Goal: Task Accomplishment & Management: Use online tool/utility

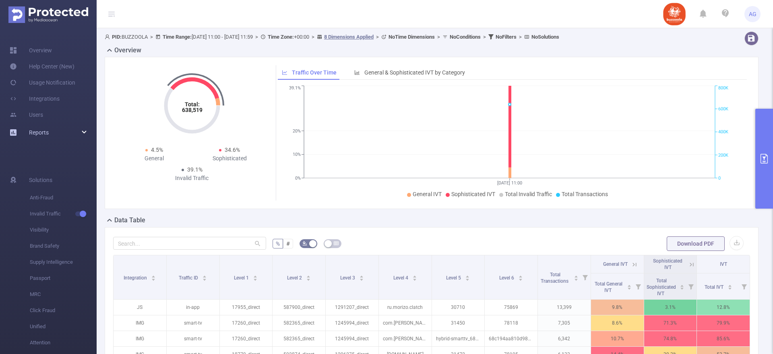
click at [82, 134] on div "Reports" at bounding box center [48, 132] width 97 height 16
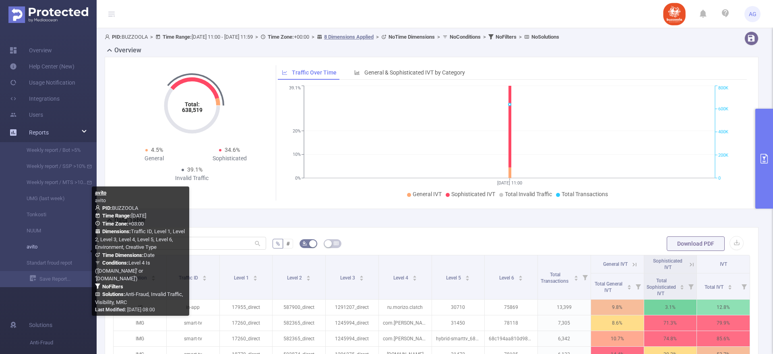
click at [42, 245] on link "avito" at bounding box center [51, 247] width 71 height 16
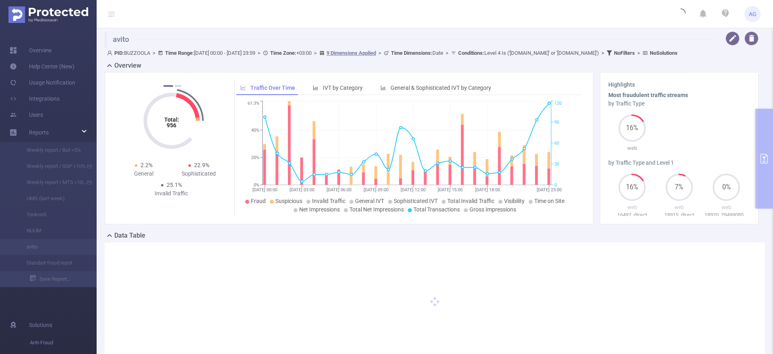
click at [765, 174] on button "primary" at bounding box center [764, 159] width 18 height 100
type input "[DATE] 00:00"
type input "[DATE] 23:59"
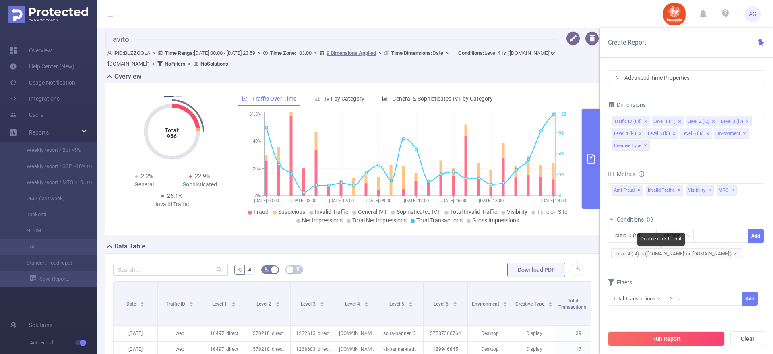
click at [638, 252] on span "Level 4 (l4) Is ('[DOMAIN_NAME]' or '[DOMAIN_NAME]')" at bounding box center [676, 253] width 131 height 10
click at [663, 234] on div "Is" at bounding box center [664, 237] width 9 height 13
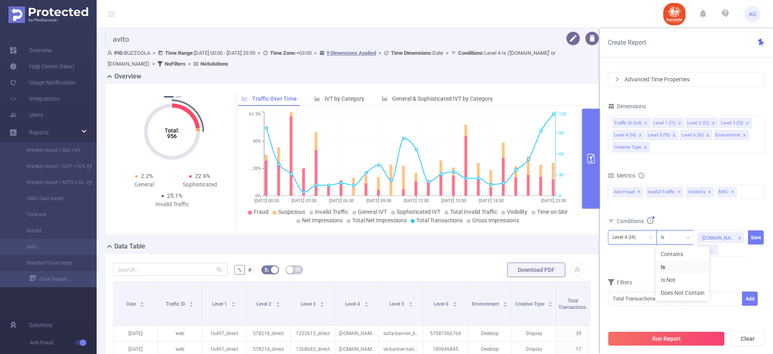
click at [643, 235] on div "Level 4 (l4)" at bounding box center [632, 237] width 40 height 13
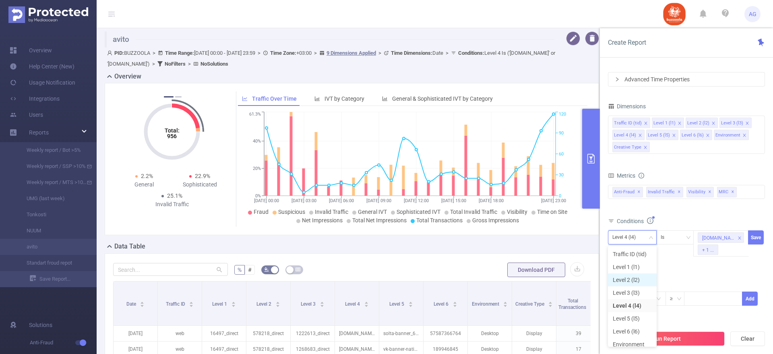
click at [627, 276] on li "Level 2 (l2)" at bounding box center [632, 279] width 49 height 13
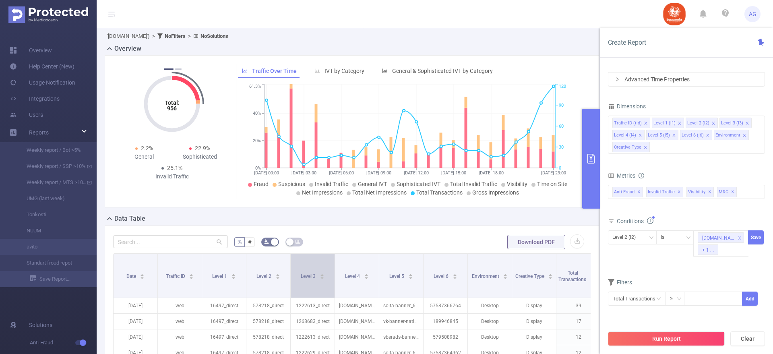
scroll to position [31, 0]
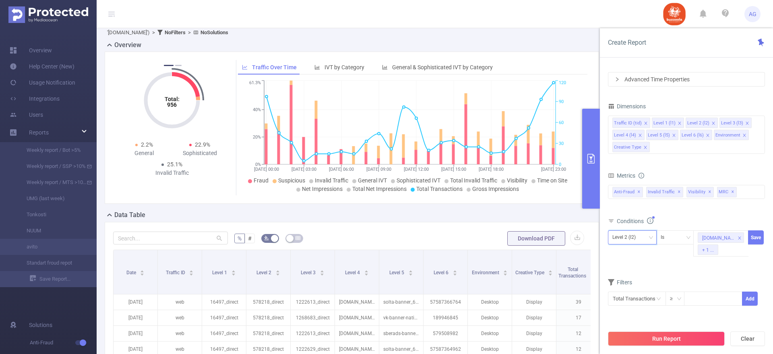
click at [649, 239] on icon "icon: down" at bounding box center [650, 237] width 5 height 5
click at [627, 264] on li "Level 1 (l1)" at bounding box center [632, 266] width 49 height 13
click at [739, 236] on icon "icon: close-circle" at bounding box center [741, 236] width 5 height 5
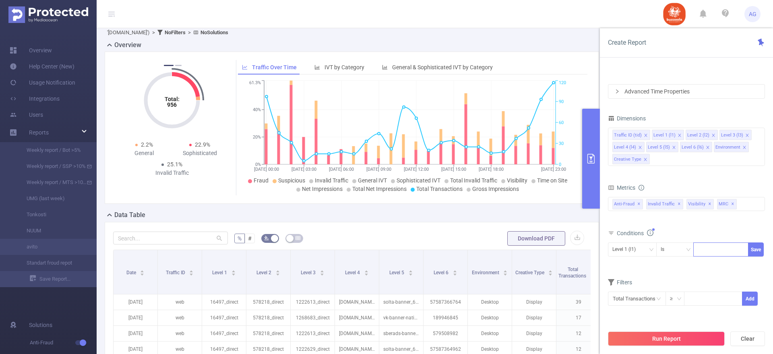
click at [739, 236] on div "Conditions" at bounding box center [686, 233] width 157 height 13
click at [703, 248] on div at bounding box center [720, 249] width 46 height 13
paste input "18915"
type input "18915"
click at [727, 245] on div "18915 18915" at bounding box center [720, 249] width 46 height 13
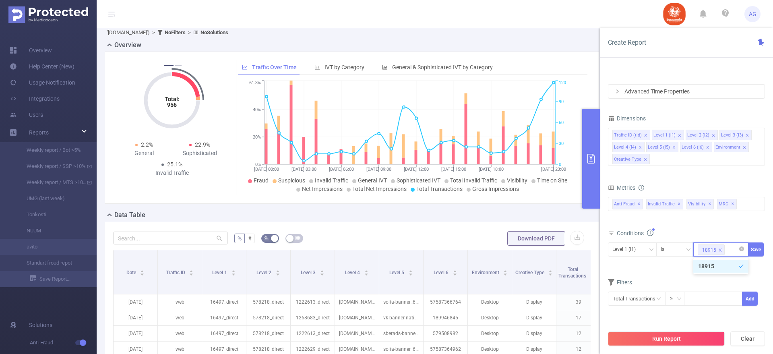
click at [708, 248] on div "18915" at bounding box center [709, 250] width 14 height 10
click at [713, 266] on li "18915" at bounding box center [720, 266] width 55 height 13
click at [711, 249] on div at bounding box center [720, 249] width 46 height 13
paste input "18915"
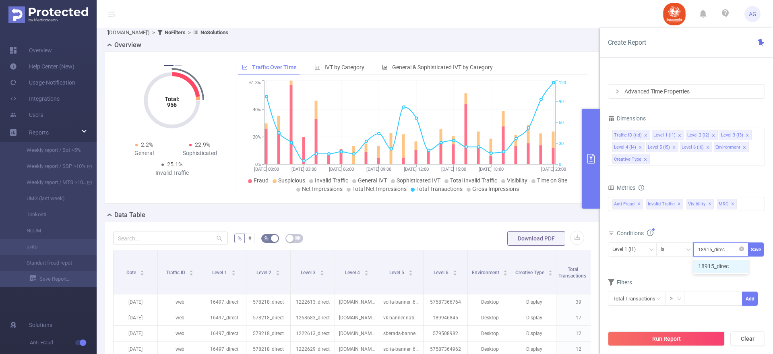
type input "18915_direct"
click at [711, 262] on li "18915_direct" at bounding box center [720, 266] width 55 height 13
click at [756, 247] on button "Save" at bounding box center [756, 249] width 16 height 14
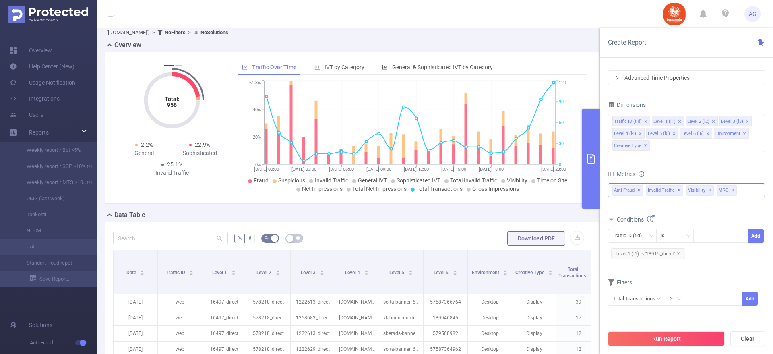
click at [624, 190] on span "Anti-Fraud ✕" at bounding box center [627, 190] width 31 height 10
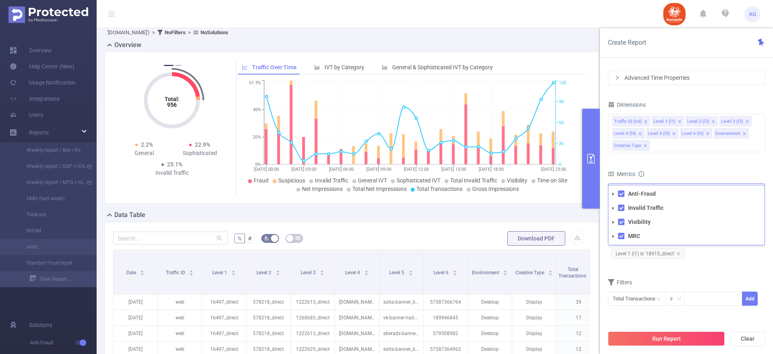
click at [612, 193] on icon "icon: caret-down" at bounding box center [613, 193] width 2 height 3
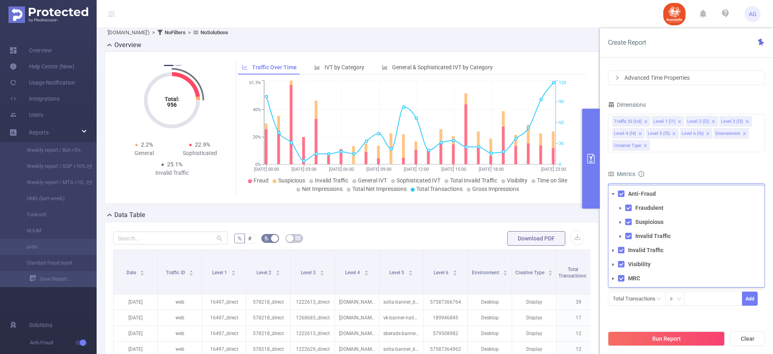
click at [621, 209] on icon "icon: caret-down" at bounding box center [620, 208] width 4 height 4
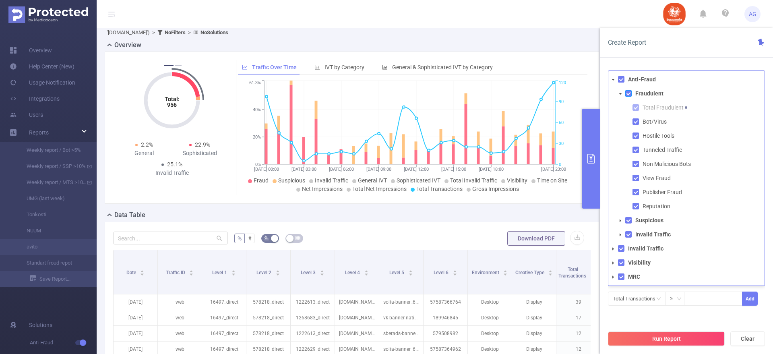
click at [629, 94] on span at bounding box center [628, 93] width 6 height 6
click at [620, 220] on icon "icon: caret-down" at bounding box center [620, 220] width 2 height 3
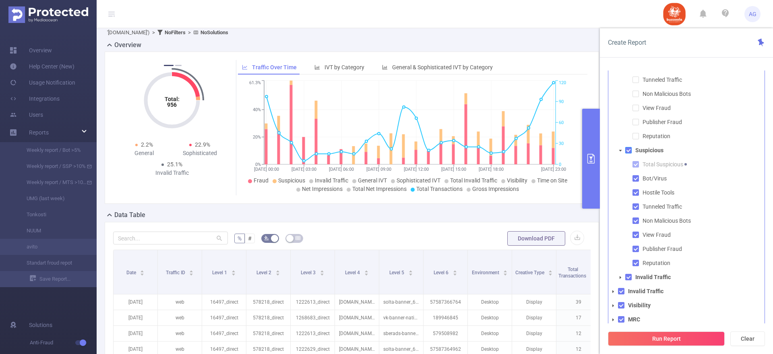
click at [627, 150] on span at bounding box center [628, 150] width 6 height 6
click at [627, 273] on span at bounding box center [628, 274] width 6 height 6
click at [619, 274] on icon "icon: caret-down" at bounding box center [620, 274] width 4 height 4
click at [631, 274] on span at bounding box center [628, 274] width 6 height 6
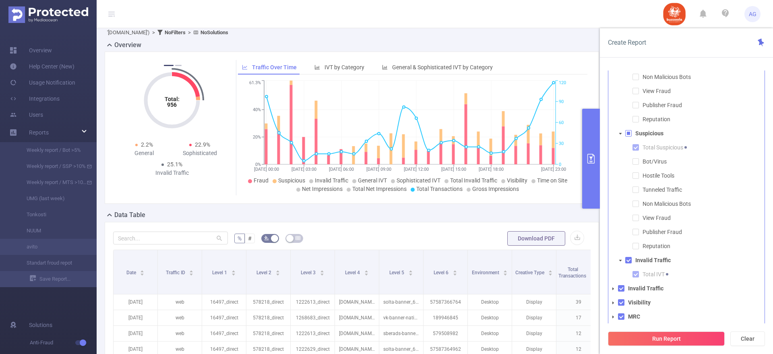
click at [615, 288] on span at bounding box center [613, 289] width 10 height 10
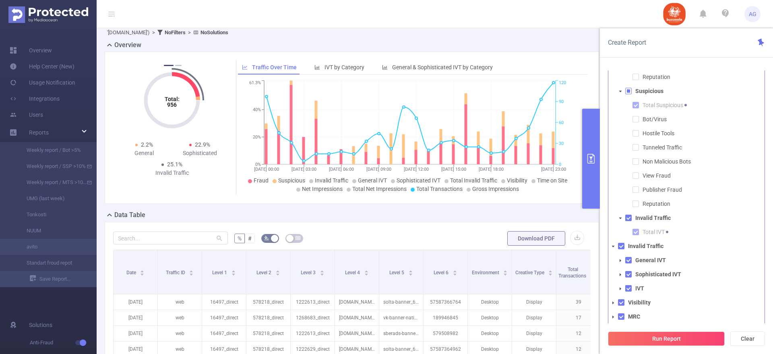
click at [621, 262] on span at bounding box center [620, 261] width 10 height 10
click at [627, 261] on span at bounding box center [628, 260] width 6 height 6
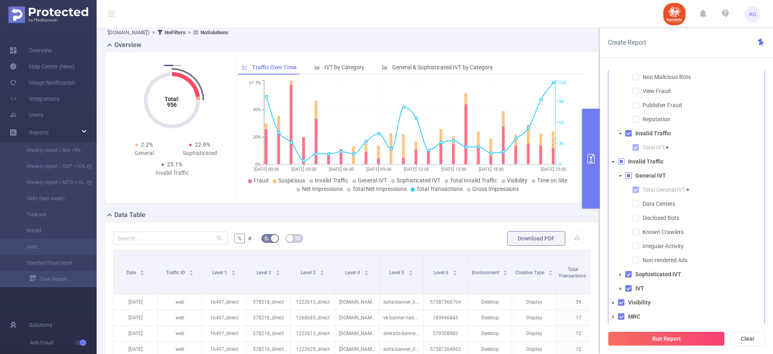
click at [620, 276] on span at bounding box center [620, 275] width 10 height 10
click at [627, 273] on span at bounding box center [628, 274] width 6 height 6
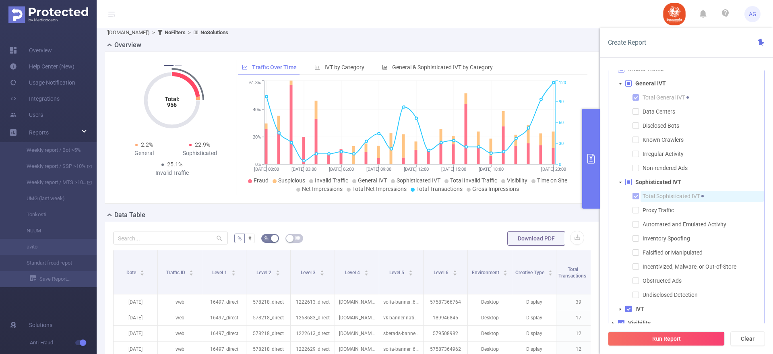
scroll to position [228, 0]
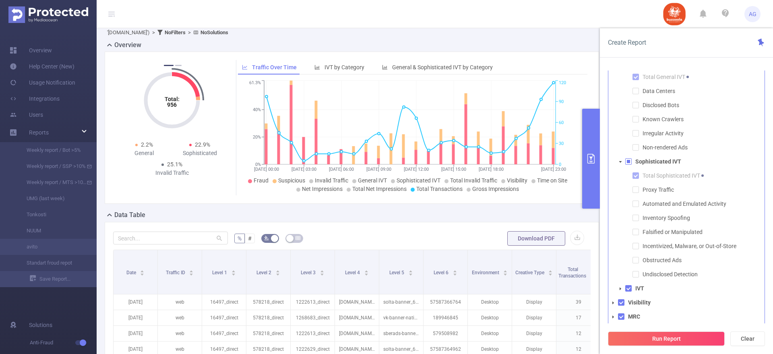
click at [618, 287] on icon "icon: caret-down" at bounding box center [620, 289] width 4 height 4
click at [631, 287] on span at bounding box center [628, 288] width 6 height 6
click at [627, 287] on span at bounding box center [628, 288] width 6 height 6
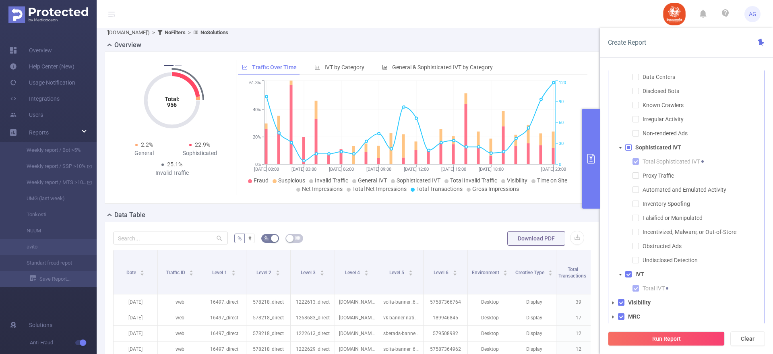
click at [615, 302] on span at bounding box center [613, 303] width 10 height 10
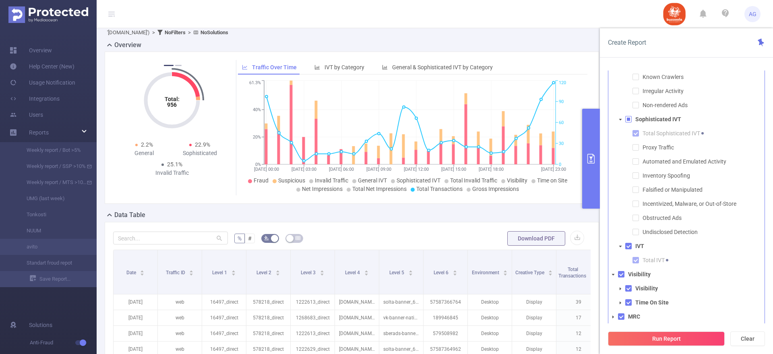
click at [621, 301] on icon "icon: caret-down" at bounding box center [620, 303] width 4 height 4
click at [629, 300] on span at bounding box center [628, 302] width 6 height 6
click at [620, 289] on icon "icon: caret-down" at bounding box center [620, 289] width 4 height 4
click at [627, 289] on span at bounding box center [628, 288] width 6 height 6
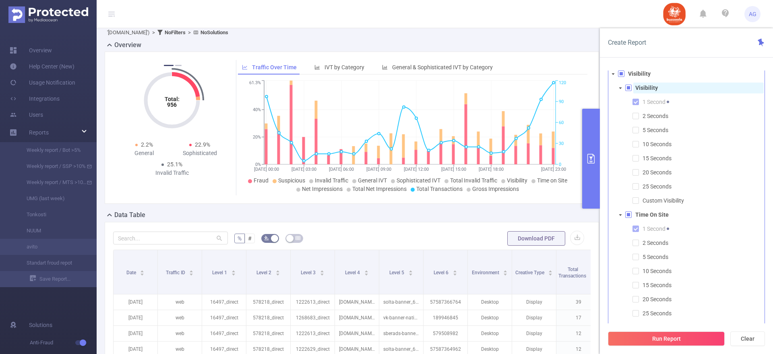
scroll to position [481, 0]
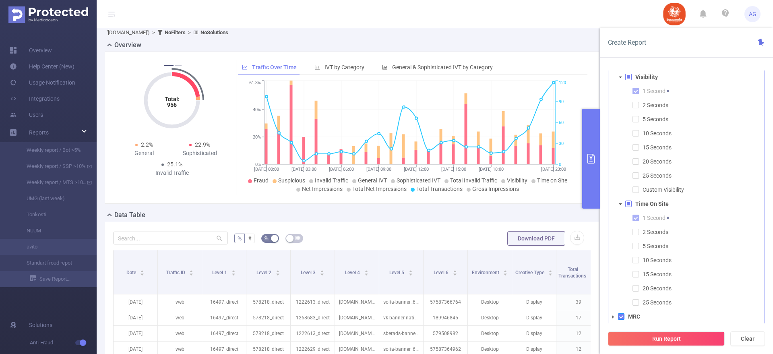
click at [618, 317] on span at bounding box center [621, 316] width 6 height 6
click at [617, 317] on span at bounding box center [613, 317] width 10 height 10
click at [614, 316] on icon "icon: caret-down" at bounding box center [613, 317] width 4 height 4
click at [610, 317] on span at bounding box center [613, 317] width 10 height 10
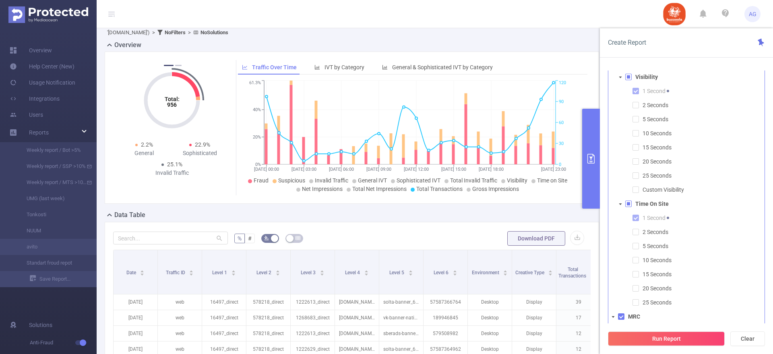
scroll to position [538, 0]
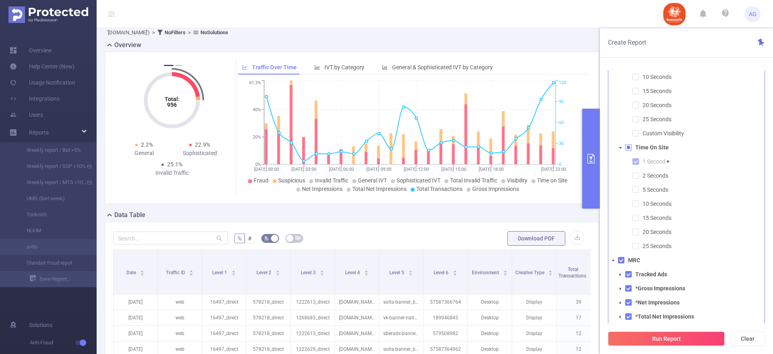
click at [620, 275] on icon "icon: caret-down" at bounding box center [620, 274] width 2 height 3
click at [620, 289] on icon "icon: caret-down" at bounding box center [620, 288] width 2 height 3
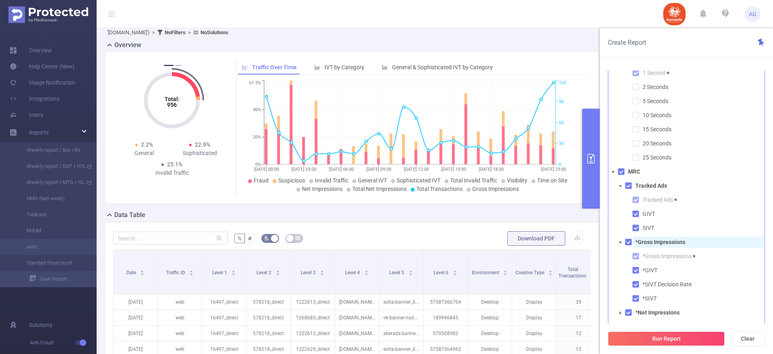
scroll to position [636, 0]
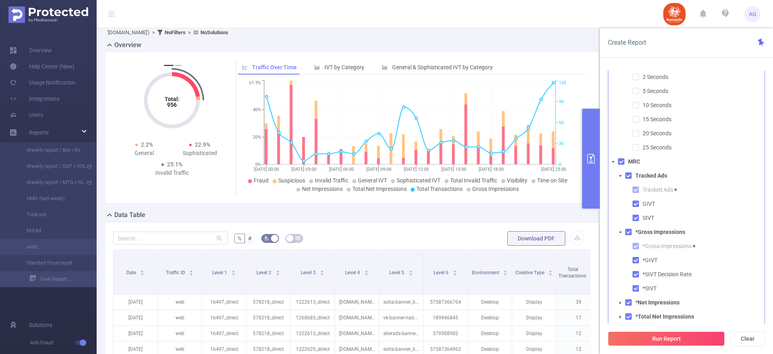
click at [627, 235] on li "*Gross Impressions *Gross Impressions *GIVT *SIVT Decision Rate *SIVT" at bounding box center [689, 260] width 149 height 67
click at [627, 229] on span at bounding box center [628, 232] width 6 height 6
click at [629, 173] on span at bounding box center [628, 175] width 6 height 6
click at [620, 302] on icon "icon: caret-down" at bounding box center [620, 302] width 2 height 3
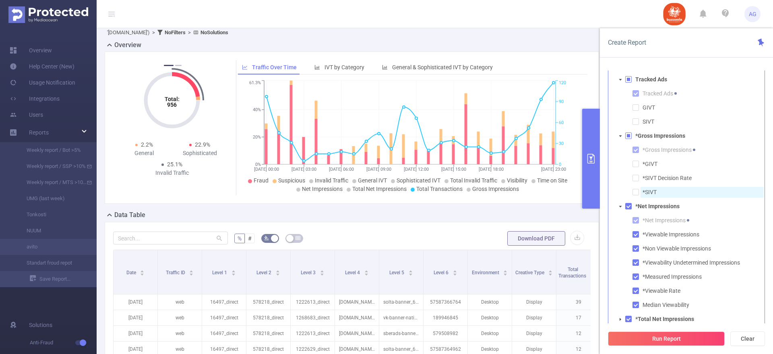
scroll to position [735, 0]
click at [628, 205] on span at bounding box center [628, 203] width 6 height 6
click at [637, 231] on span at bounding box center [635, 232] width 6 height 6
click at [618, 317] on icon "icon: caret-down" at bounding box center [620, 317] width 4 height 4
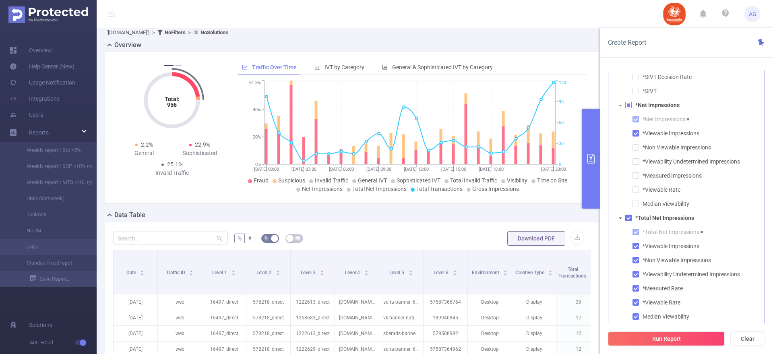
click at [628, 217] on span at bounding box center [628, 217] width 6 height 6
click at [635, 247] on span at bounding box center [635, 246] width 6 height 6
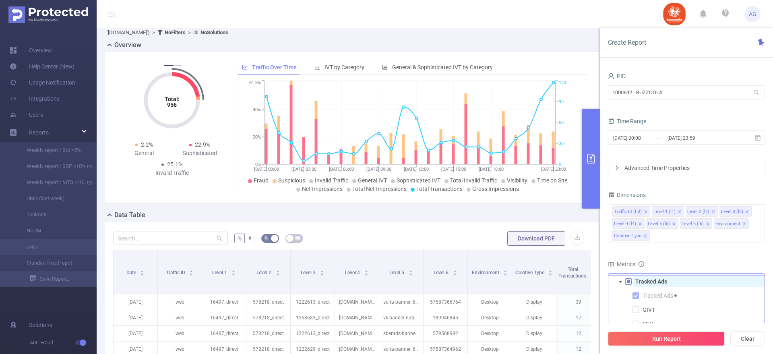
click at [719, 281] on span "Tracked Ads" at bounding box center [698, 281] width 130 height 11
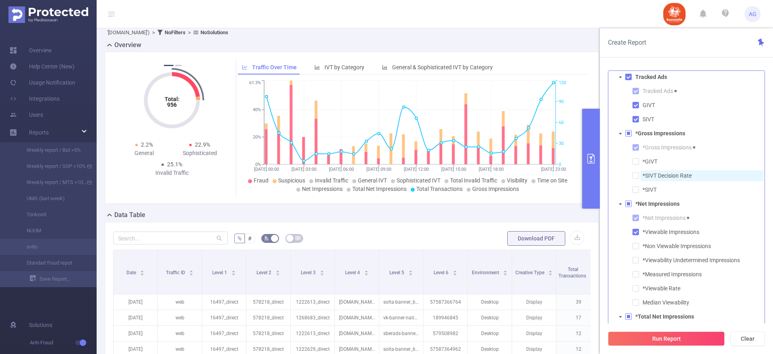
click at [715, 174] on span "*SIVT Decision Rate" at bounding box center [701, 175] width 123 height 11
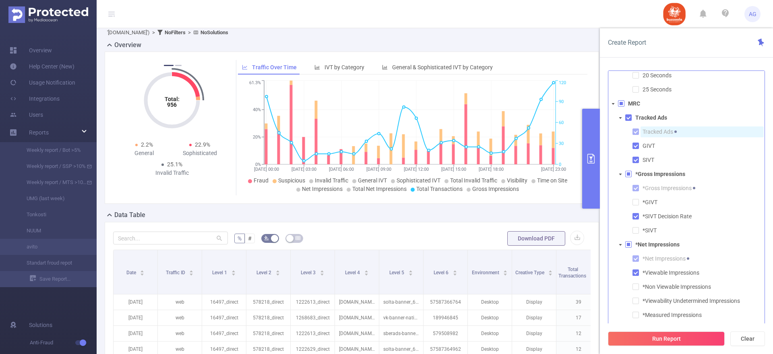
scroll to position [795, 0]
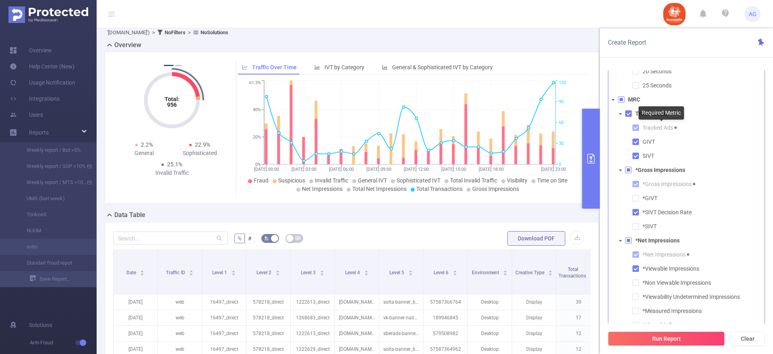
click at [656, 115] on div "Required Metric" at bounding box center [660, 112] width 45 height 13
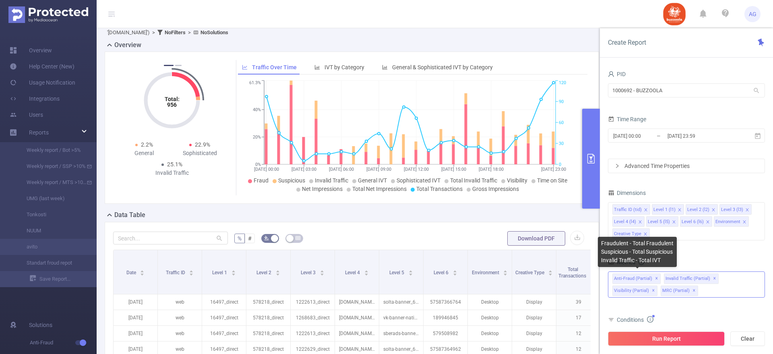
click at [630, 278] on span "Anti-Fraud (partial) ✕" at bounding box center [636, 278] width 48 height 10
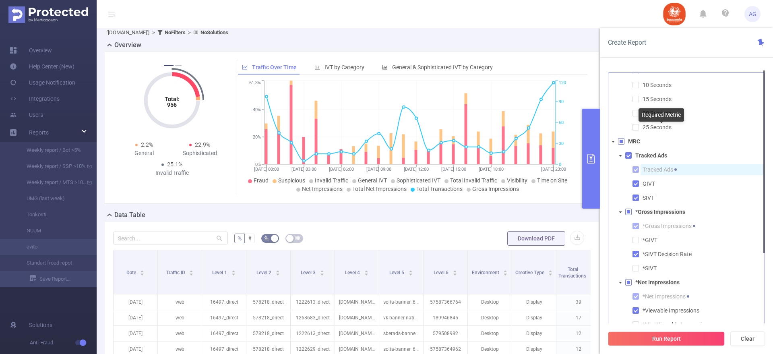
scroll to position [756, 0]
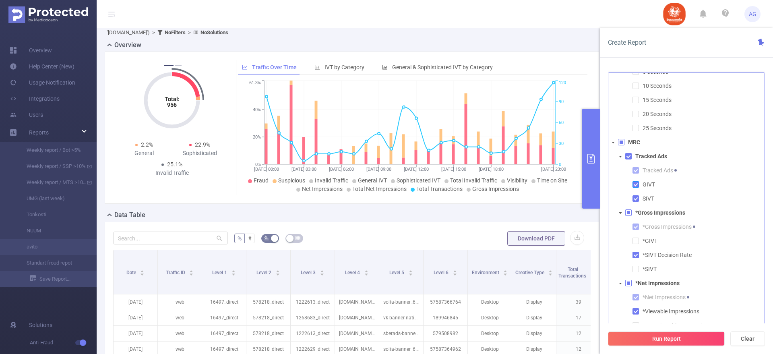
click at [635, 181] on span at bounding box center [635, 184] width 6 height 6
click at [634, 193] on span at bounding box center [635, 196] width 6 height 6
click at [635, 181] on span at bounding box center [635, 182] width 6 height 6
click at [635, 201] on li "SIVT" at bounding box center [694, 196] width 142 height 11
click at [635, 197] on span at bounding box center [635, 196] width 6 height 6
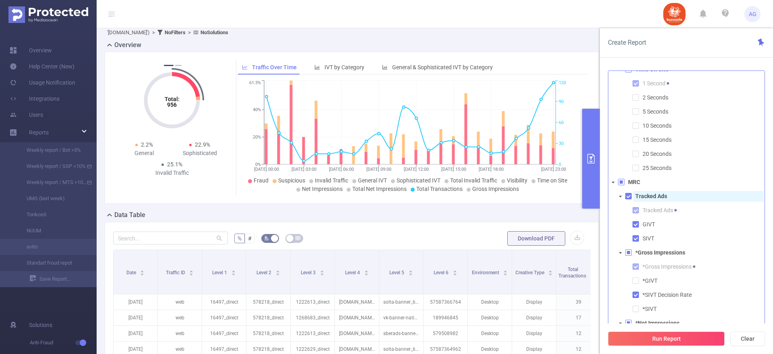
scroll to position [710, 0]
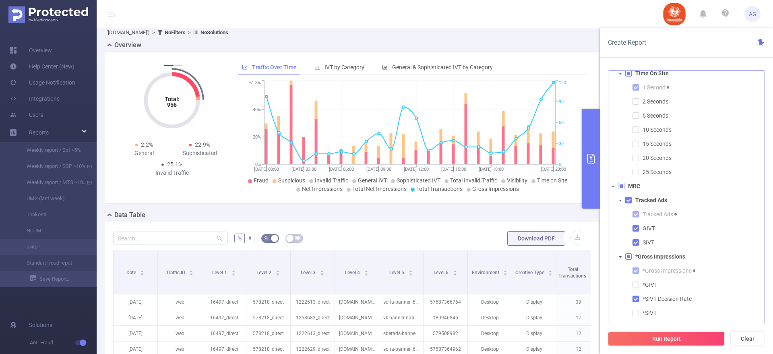
click at [628, 204] on li "Tracked Ads Tracked Ads GIVT SIVT" at bounding box center [689, 221] width 149 height 53
click at [628, 200] on span at bounding box center [628, 200] width 6 height 6
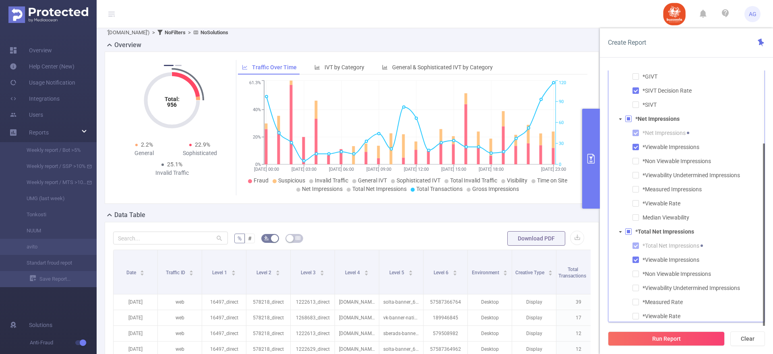
scroll to position [833, 0]
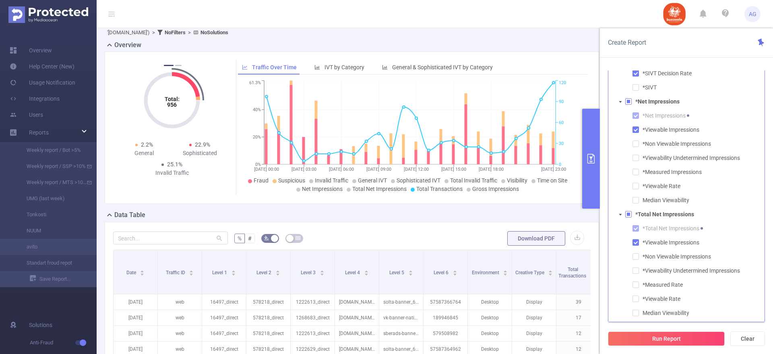
click at [621, 329] on div "Run Report Clear" at bounding box center [686, 338] width 173 height 31
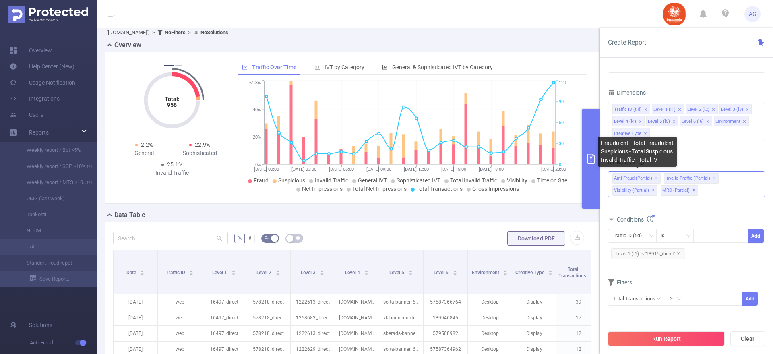
click at [641, 176] on span "Anti-Fraud (partial) ✕" at bounding box center [636, 178] width 48 height 10
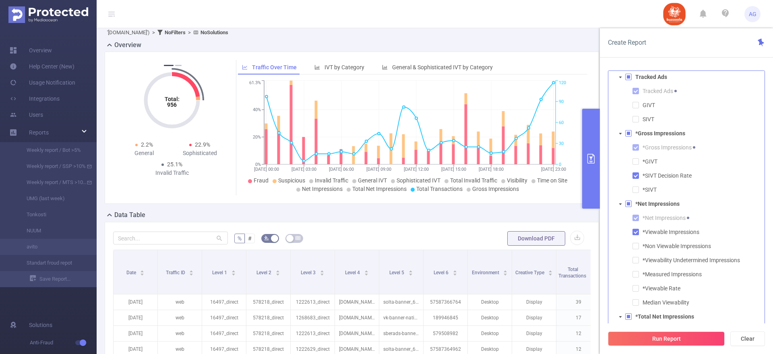
click at [621, 204] on icon "icon: caret-down" at bounding box center [620, 204] width 4 height 4
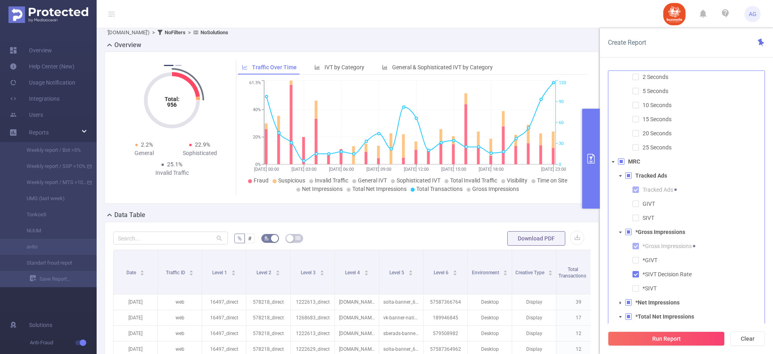
scroll to position [735, 0]
click at [613, 161] on icon "icon: caret-down" at bounding box center [613, 162] width 3 height 2
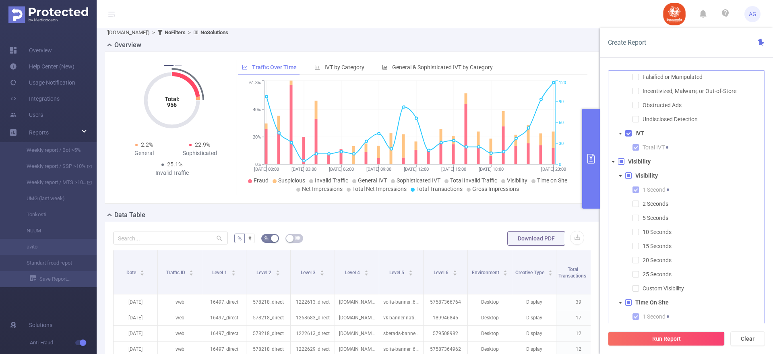
scroll to position [481, 0]
click at [613, 161] on icon "icon: caret-down" at bounding box center [613, 162] width 3 height 2
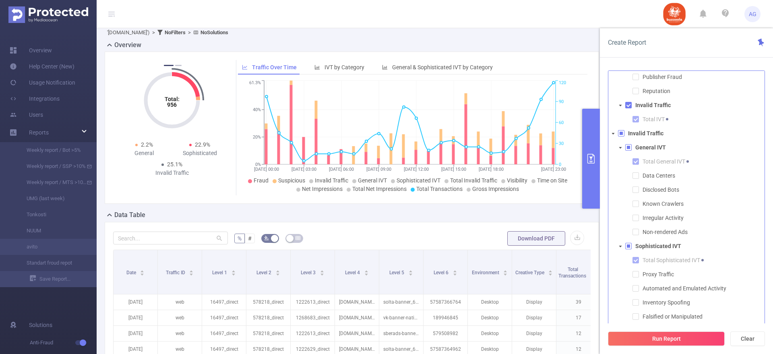
scroll to position [242, 0]
click at [614, 136] on span at bounding box center [613, 134] width 10 height 10
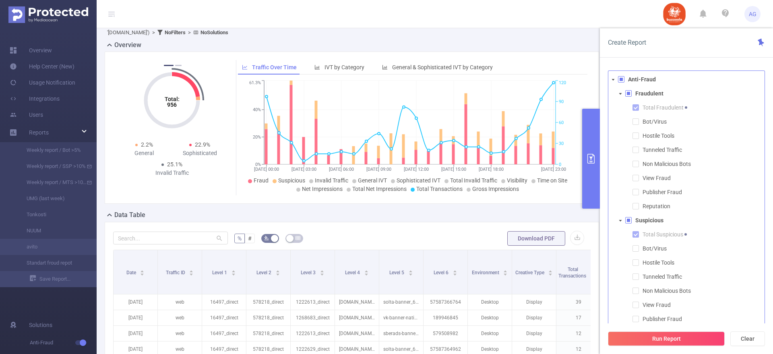
scroll to position [0, 0]
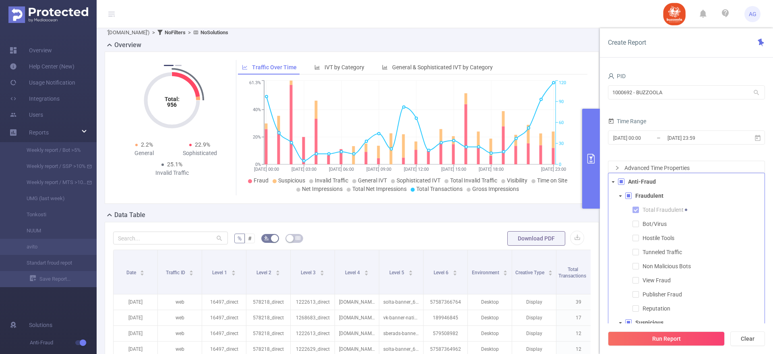
click at [614, 178] on span at bounding box center [613, 182] width 10 height 10
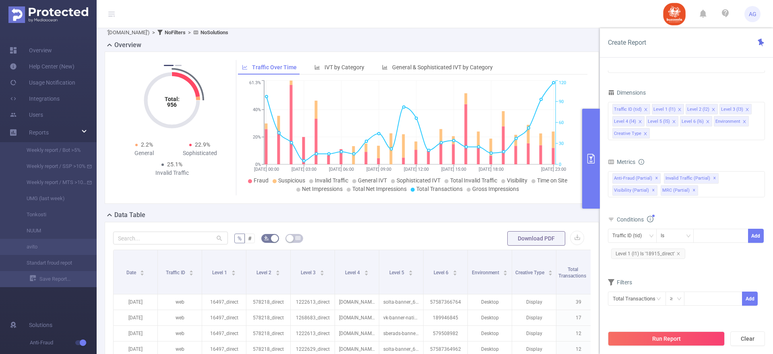
click at [687, 204] on div "bp_total bp_adult bp_arms bp_crime bp_death_injury_military bp_piracy bp_hate_a…" at bounding box center [686, 189] width 157 height 36
click at [672, 135] on div "Traffic ID (tid) Level 1 (l1) Level 2 (l2) Level 3 (l3) Level 4 (l4) Level 5 (l…" at bounding box center [686, 121] width 157 height 38
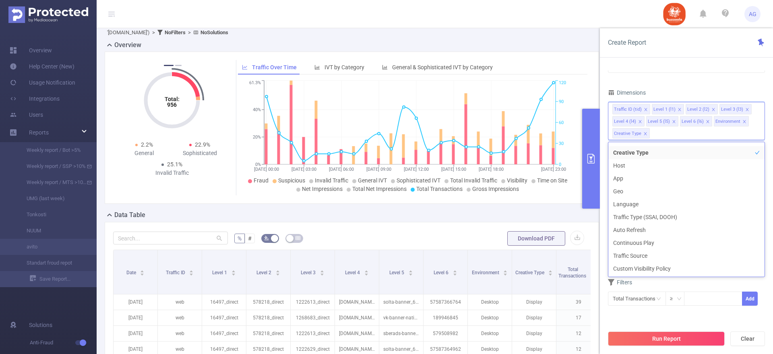
scroll to position [130, 0]
click at [686, 86] on div "PID 1000692 - BUZZOOLA 1000692 - BUZZOOLA Time Range [DATE] 00:00 _ [DATE] 23:5…" at bounding box center [686, 142] width 157 height 348
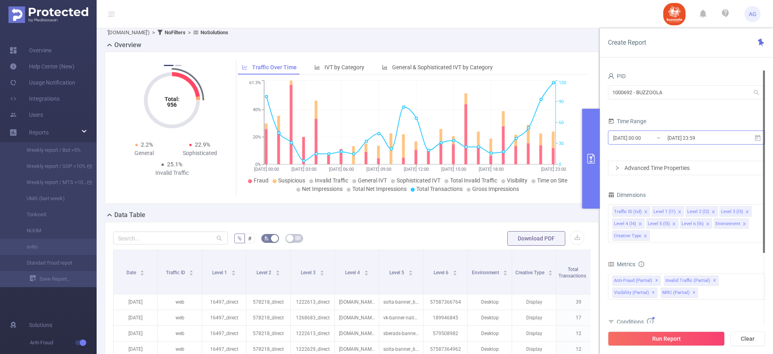
click at [664, 137] on input "[DATE] 00:00" at bounding box center [644, 137] width 65 height 11
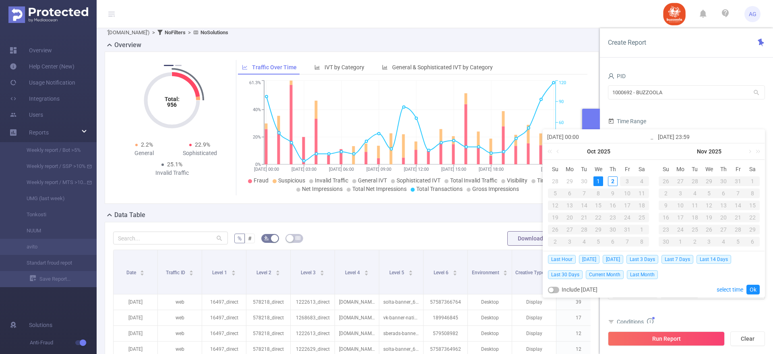
click at [569, 179] on div "29" at bounding box center [570, 181] width 10 height 10
type input "[DATE] 00:00"
type input "[DATE] 23:59"
type input "[DATE] 00:00"
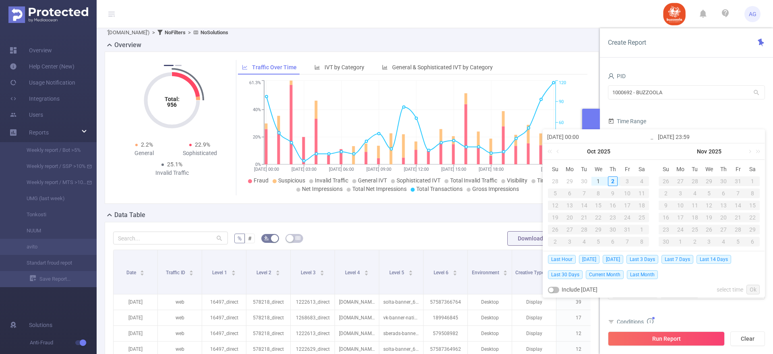
type input "[DATE] 23:59"
click at [600, 230] on div "1" at bounding box center [598, 230] width 10 height 10
click at [571, 229] on div "29" at bounding box center [570, 230] width 10 height 10
type input "[DATE] 23:59"
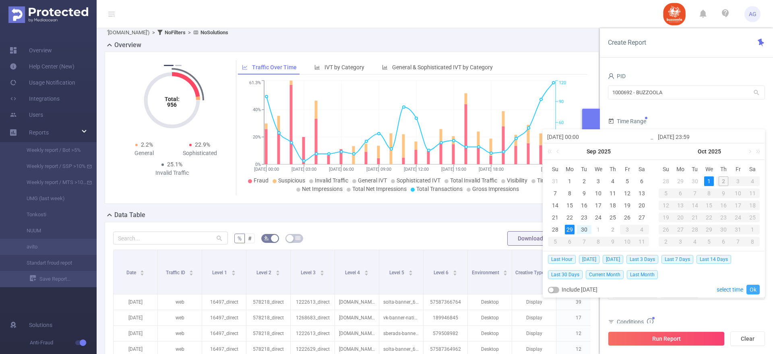
click at [756, 284] on link "Ok" at bounding box center [752, 289] width 13 height 10
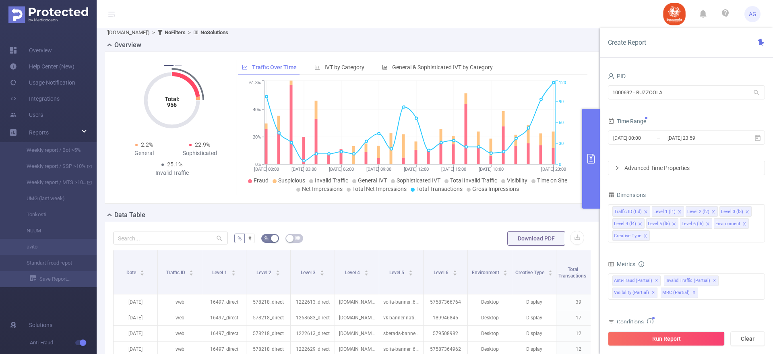
click at [661, 169] on div "Advanced Time Properties" at bounding box center [686, 168] width 156 height 14
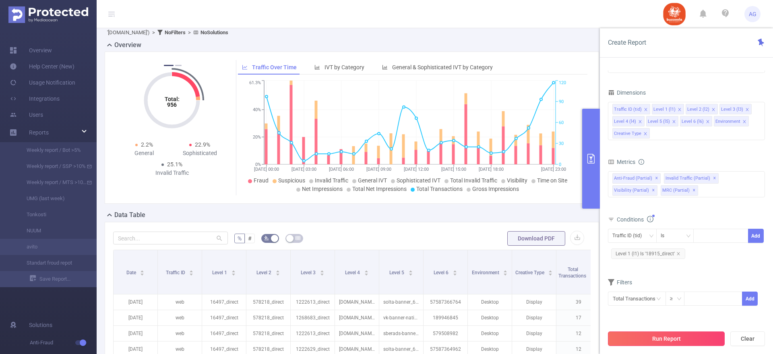
click at [649, 336] on button "Run Report" at bounding box center [666, 338] width 117 height 14
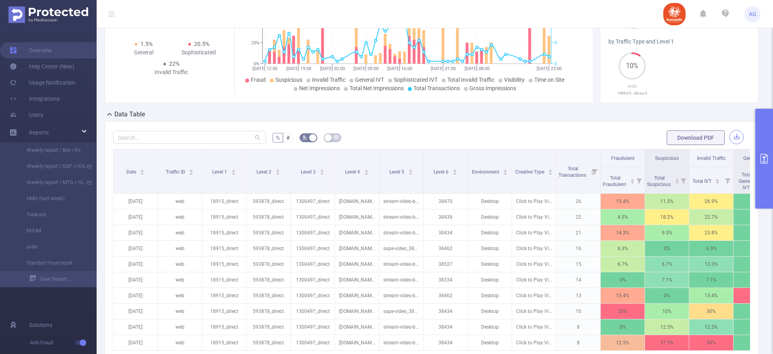
click at [729, 134] on button "button" at bounding box center [736, 137] width 14 height 14
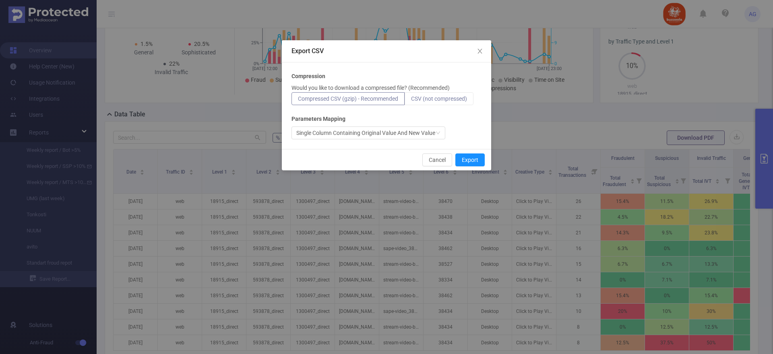
click at [427, 96] on span "CSV (not compressed)" at bounding box center [439, 98] width 56 height 6
click at [411, 101] on input "CSV (not compressed)" at bounding box center [411, 101] width 0 height 0
click at [424, 135] on div "Single Column Containing Original Value And New Value" at bounding box center [365, 133] width 139 height 12
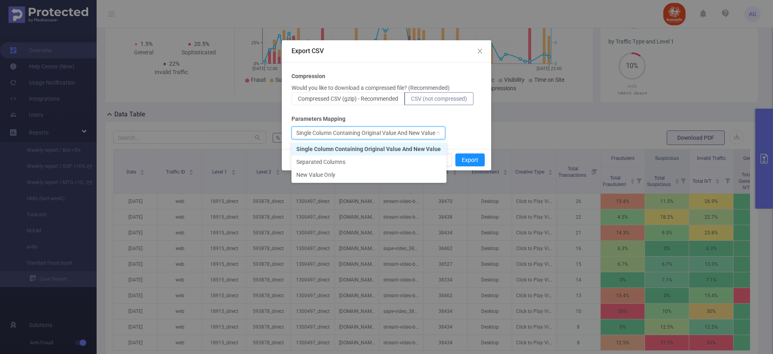
click at [424, 135] on div "Single Column Containing Original Value And New Value" at bounding box center [365, 133] width 139 height 12
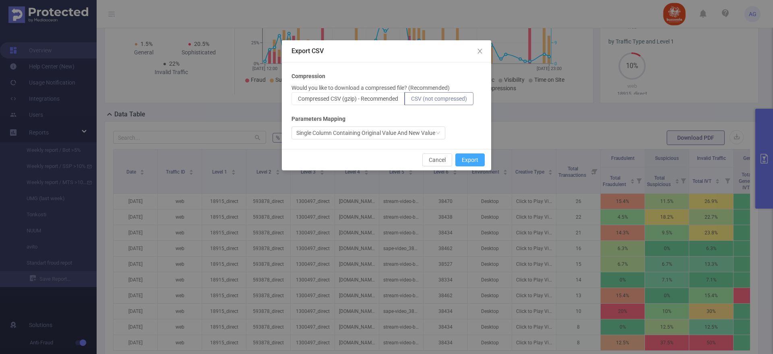
click at [465, 161] on button "Export" at bounding box center [469, 159] width 29 height 13
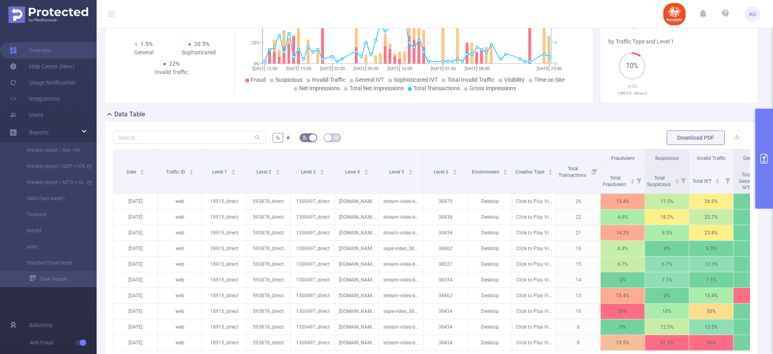
click at [756, 166] on button "primary" at bounding box center [764, 159] width 18 height 100
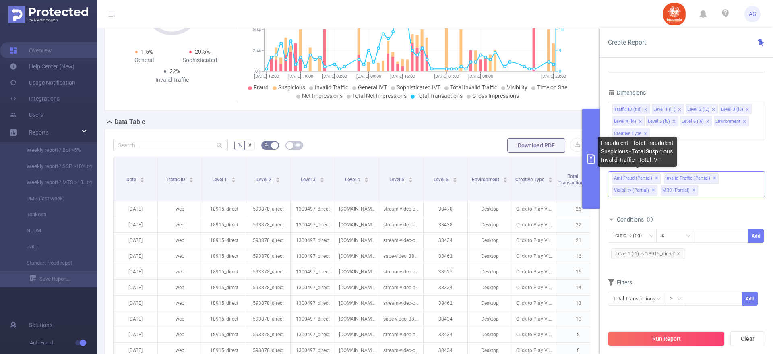
click at [622, 177] on span "Anti-Fraud (partial) ✕" at bounding box center [636, 178] width 48 height 10
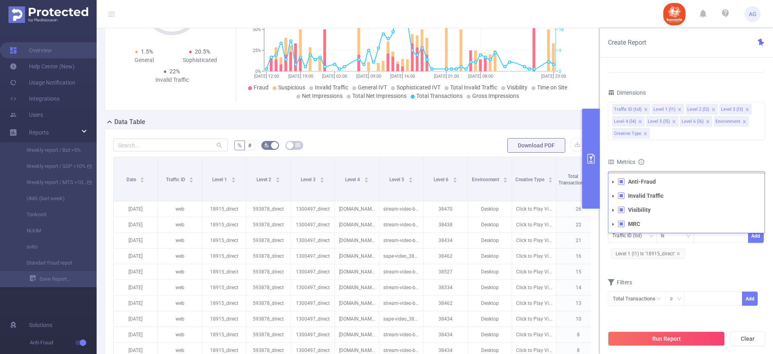
click at [622, 181] on span at bounding box center [621, 181] width 6 height 6
click at [623, 181] on span at bounding box center [621, 181] width 6 height 6
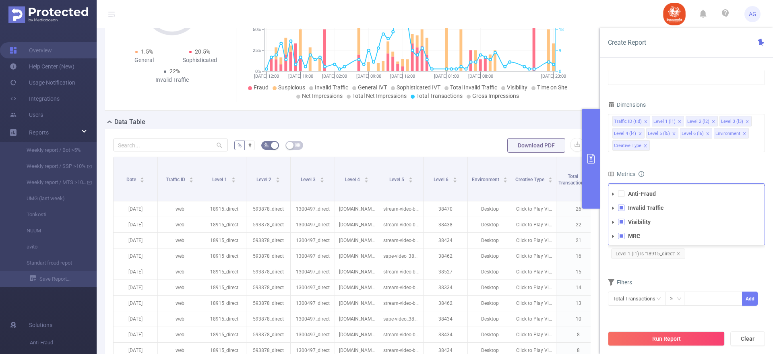
click at [616, 194] on span at bounding box center [613, 194] width 10 height 10
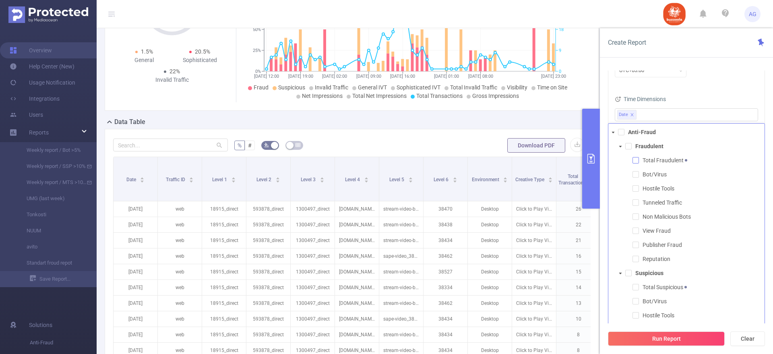
click at [636, 159] on span at bounding box center [635, 160] width 6 height 6
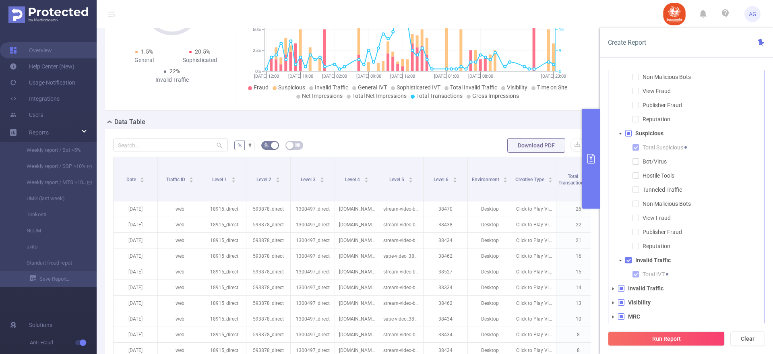
click at [613, 291] on span at bounding box center [613, 289] width 10 height 10
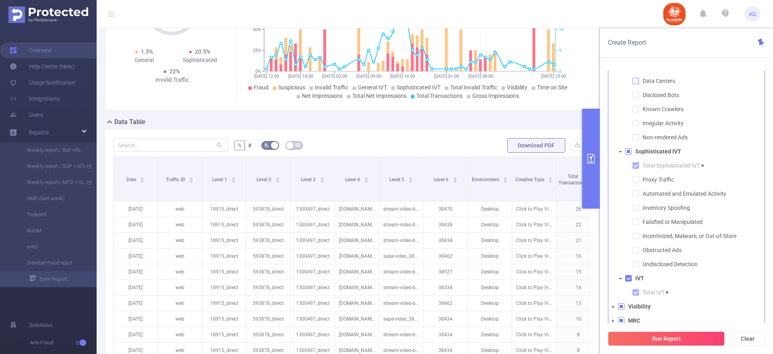
scroll to position [242, 0]
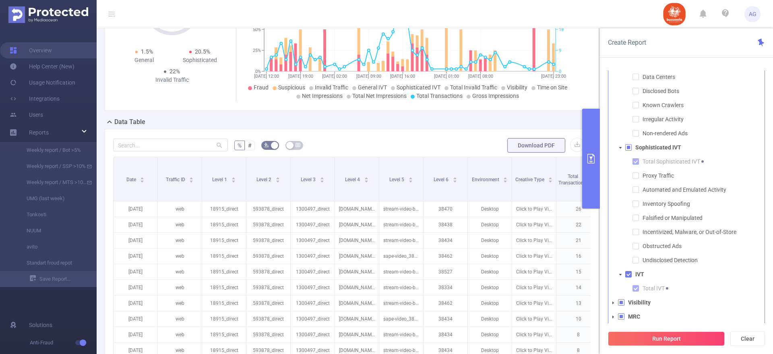
click at [616, 302] on span at bounding box center [613, 303] width 10 height 10
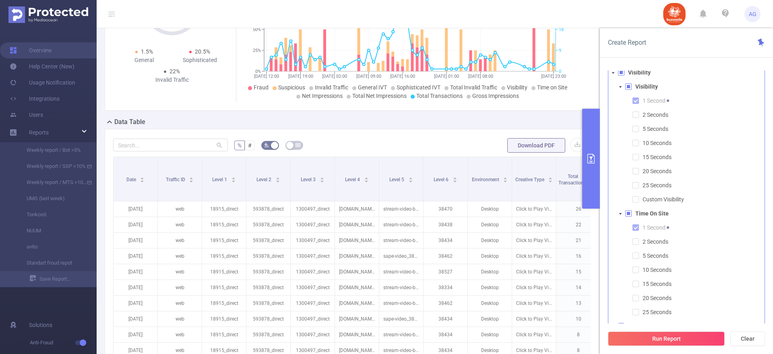
scroll to position [481, 0]
click at [626, 205] on span at bounding box center [628, 203] width 6 height 6
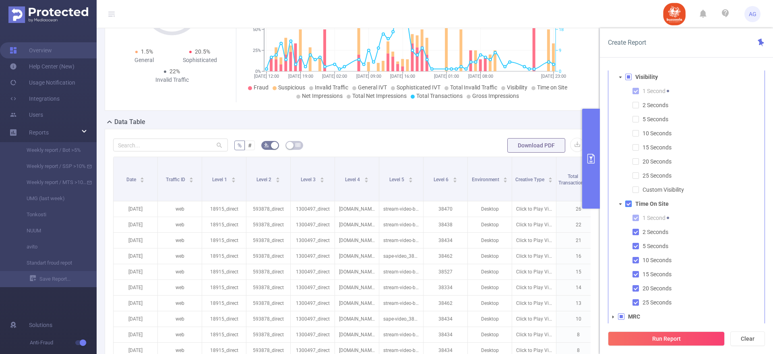
click at [626, 205] on span at bounding box center [628, 203] width 6 height 6
click at [611, 319] on span at bounding box center [613, 317] width 10 height 10
click at [613, 316] on icon "icon: caret-down" at bounding box center [613, 317] width 3 height 2
click at [613, 316] on icon "icon: caret-down" at bounding box center [613, 316] width 2 height 3
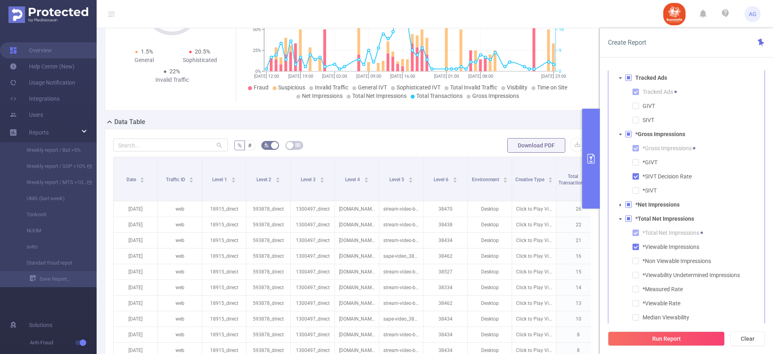
scroll to position [735, 0]
click at [617, 204] on span at bounding box center [620, 204] width 10 height 10
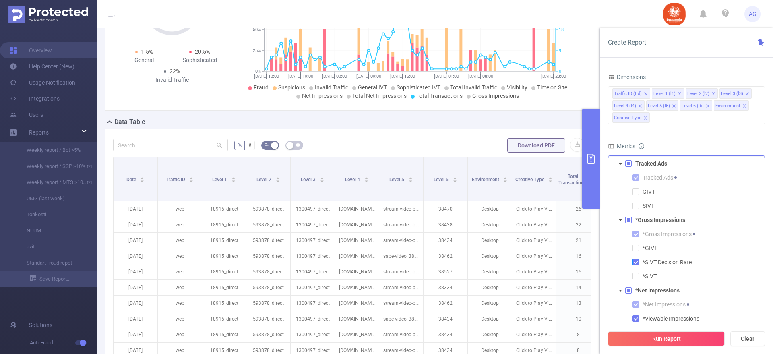
click at [637, 263] on span at bounding box center [635, 262] width 6 height 6
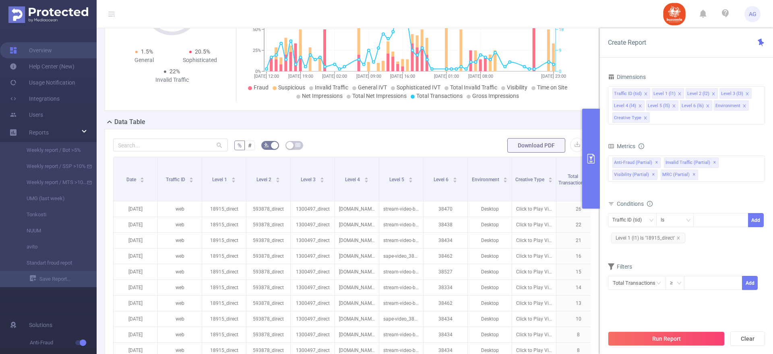
click at [684, 49] on div "Create Report" at bounding box center [686, 42] width 173 height 29
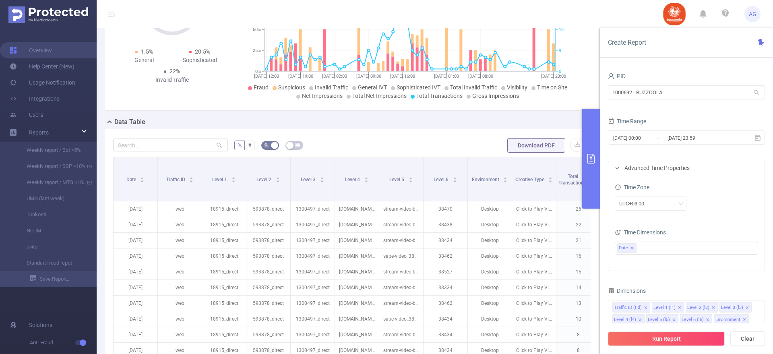
click at [552, 117] on div "Data Table" at bounding box center [355, 122] width 501 height 11
click at [555, 121] on div "Data Table" at bounding box center [355, 122] width 501 height 11
click at [593, 50] on div "Total: 337 Total: 337 10.4% Fraudulent 11.6% Suspicious 22% Invalid Traffic Tot…" at bounding box center [351, 35] width 501 height 152
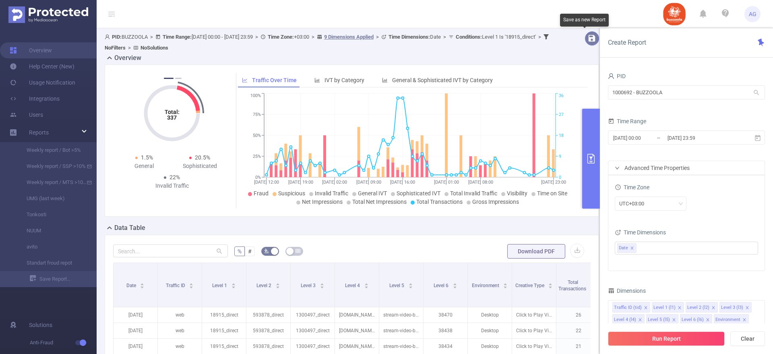
click at [587, 41] on button "button" at bounding box center [592, 38] width 14 height 14
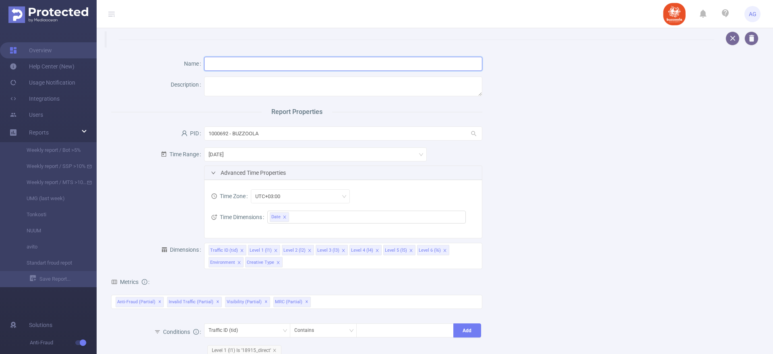
click at [271, 64] on input "text" at bounding box center [343, 64] width 278 height 14
type input "avito new"
click at [266, 87] on textarea at bounding box center [343, 86] width 278 height 20
drag, startPoint x: 234, startPoint y: 62, endPoint x: 152, endPoint y: 53, distance: 83.1
click at [152, 53] on div "Name avito new Description Report Properties PID 1000692 - BUZZOOLA 1000692 - B…" at bounding box center [431, 251] width 660 height 408
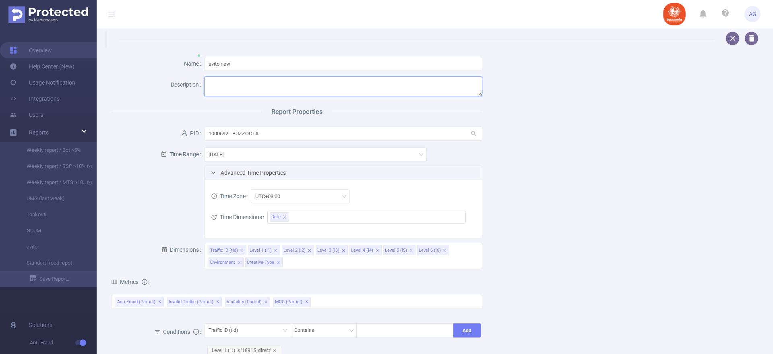
click at [231, 88] on textarea at bounding box center [343, 86] width 278 height 20
paste textarea "avito new"
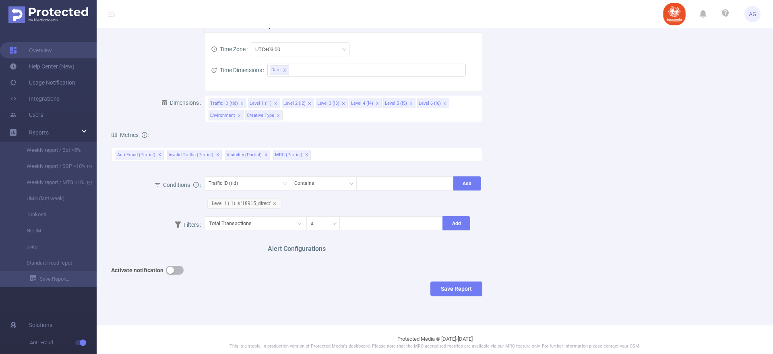
scroll to position [151, 0]
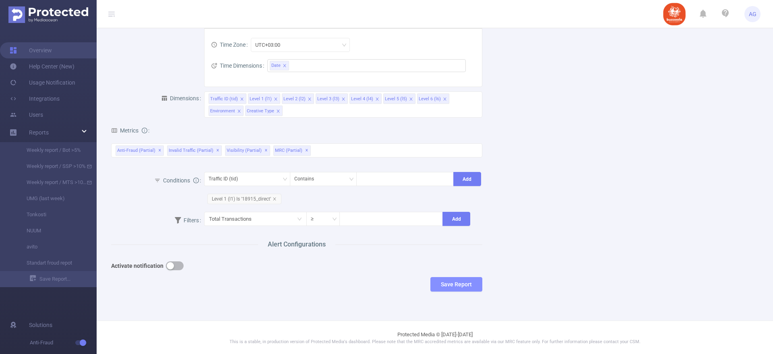
type textarea "avito new"
click at [456, 287] on button "Save Report" at bounding box center [456, 284] width 52 height 14
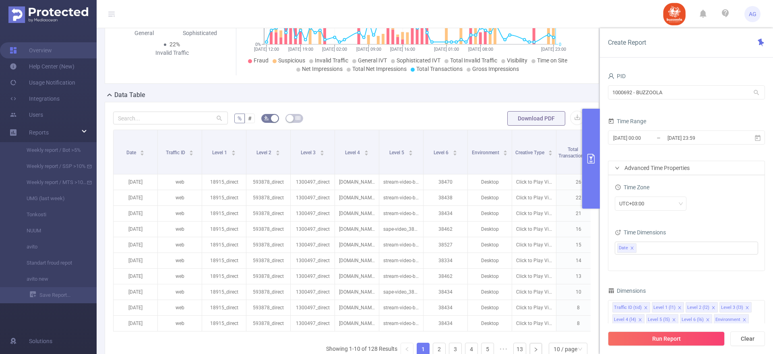
click at [456, 287] on p "38434" at bounding box center [445, 291] width 44 height 15
